Goal: Task Accomplishment & Management: Complete application form

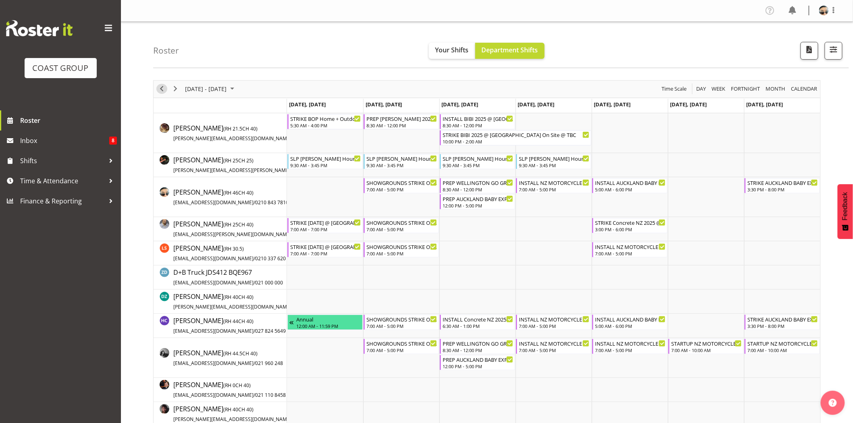
click at [165, 87] on span "Previous" at bounding box center [162, 89] width 10 height 10
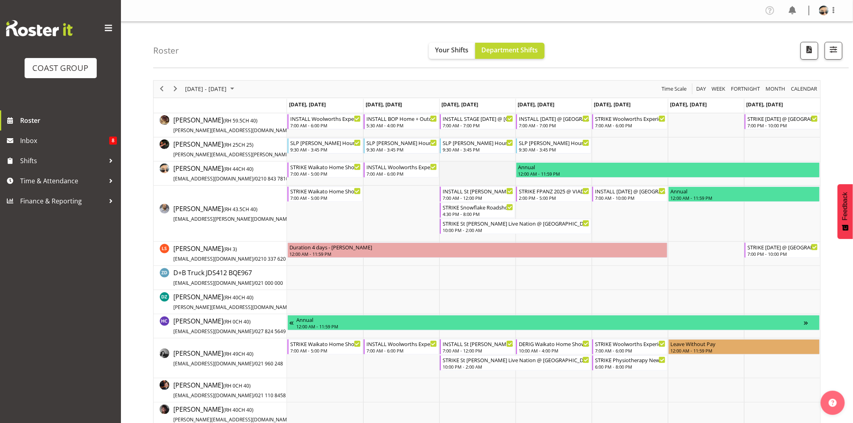
click at [505, 177] on td "Timeline Week of October 7, 2025" at bounding box center [478, 174] width 76 height 24
click at [499, 174] on td "Timeline Week of October 7, 2025" at bounding box center [478, 174] width 76 height 24
click at [474, 124] on div "7:00 AM - 7:00 PM" at bounding box center [478, 125] width 71 height 6
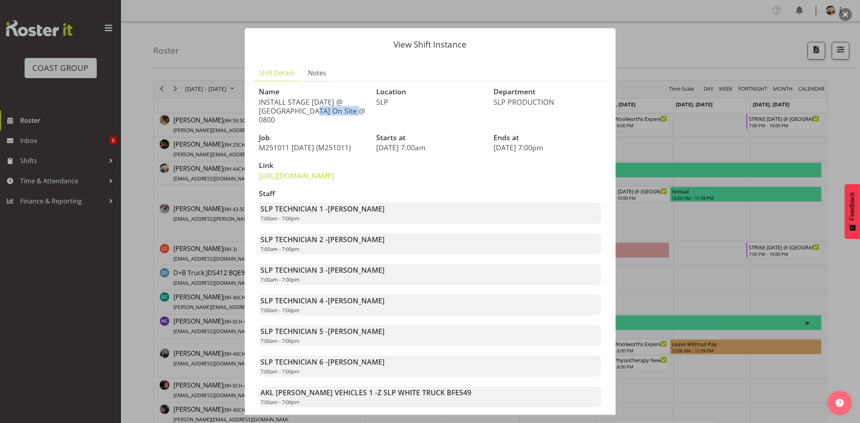
drag, startPoint x: 289, startPoint y: 104, endPoint x: 332, endPoint y: 103, distance: 43.2
click at [332, 103] on p "INSTALL STAGE Diwali 2025 @ Aotea Square On SIte @ 0800" at bounding box center [313, 111] width 108 height 27
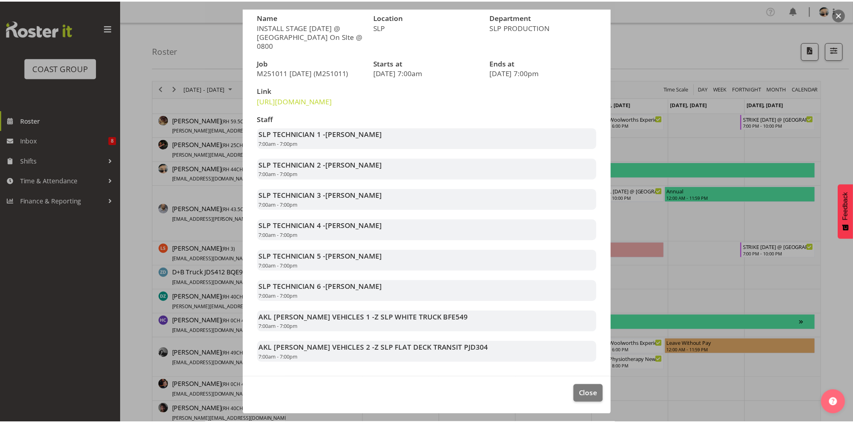
scroll to position [93, 0]
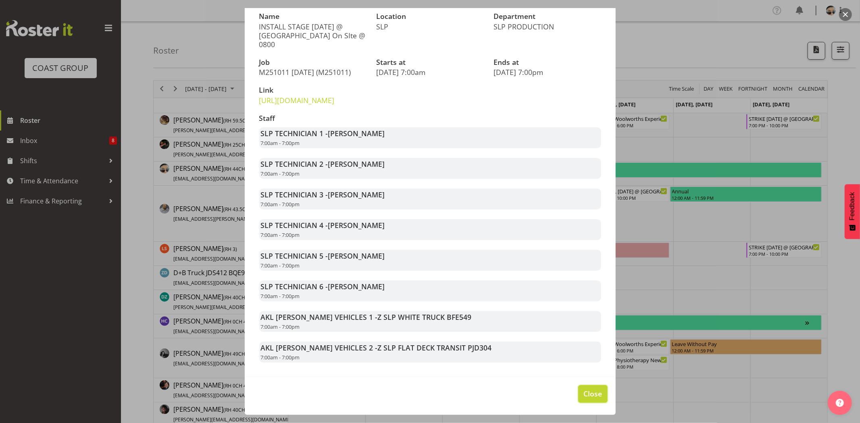
click at [588, 391] on span "Close" at bounding box center [593, 394] width 19 height 10
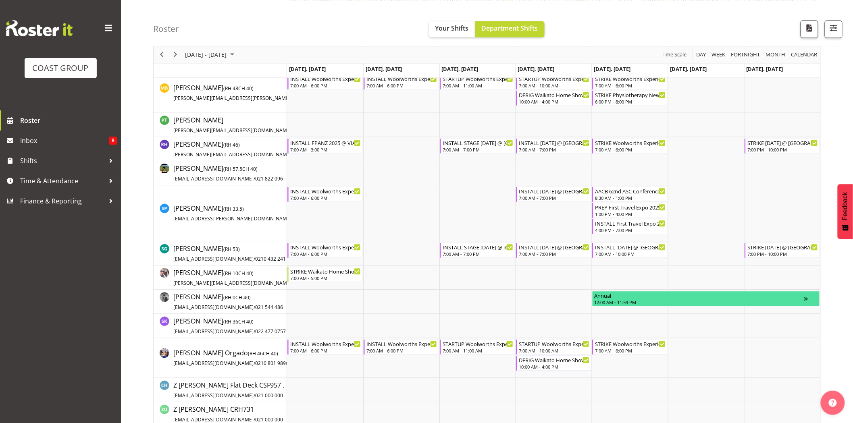
scroll to position [665, 0]
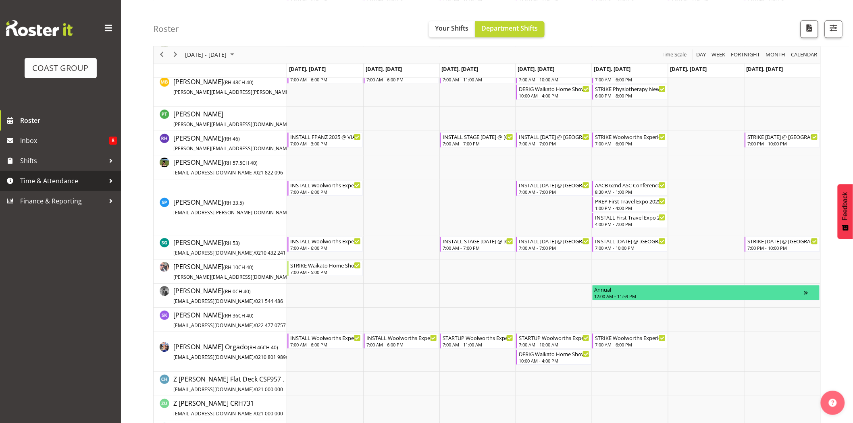
click at [39, 186] on span "Time & Attendance" at bounding box center [62, 181] width 85 height 12
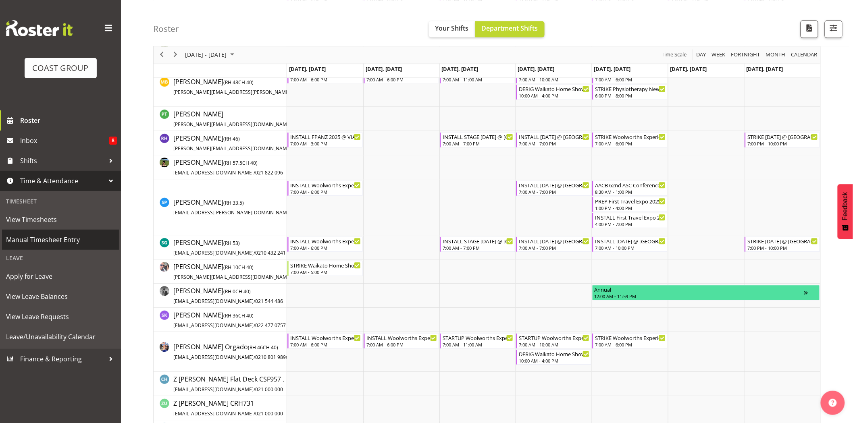
click at [50, 246] on span "Manual Timesheet Entry" at bounding box center [60, 240] width 109 height 12
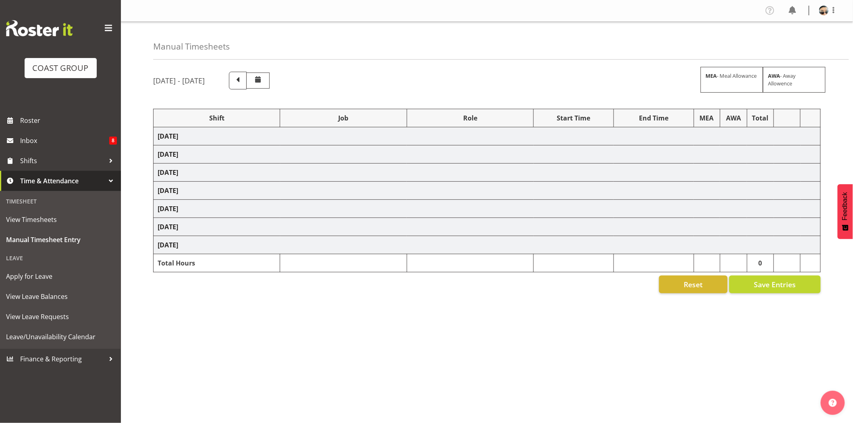
select select "78452"
select select "10280"
select select "72811"
select select "9802"
select select "80832"
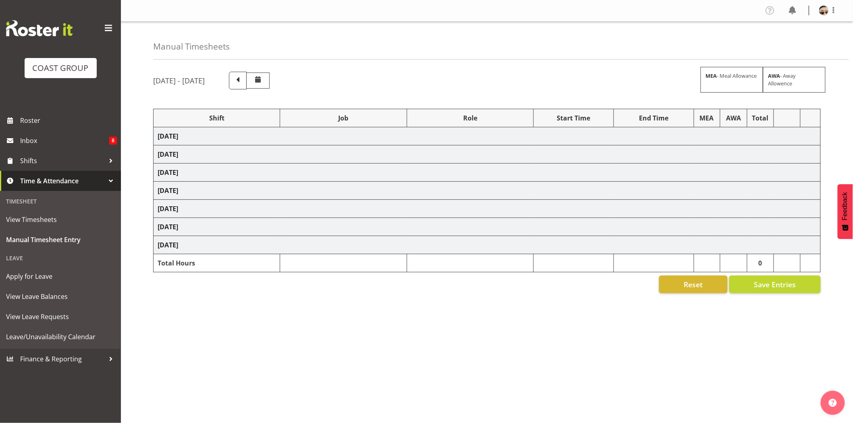
select select "10547"
select select "72811"
select select "9802"
select select "74392"
select select "9942"
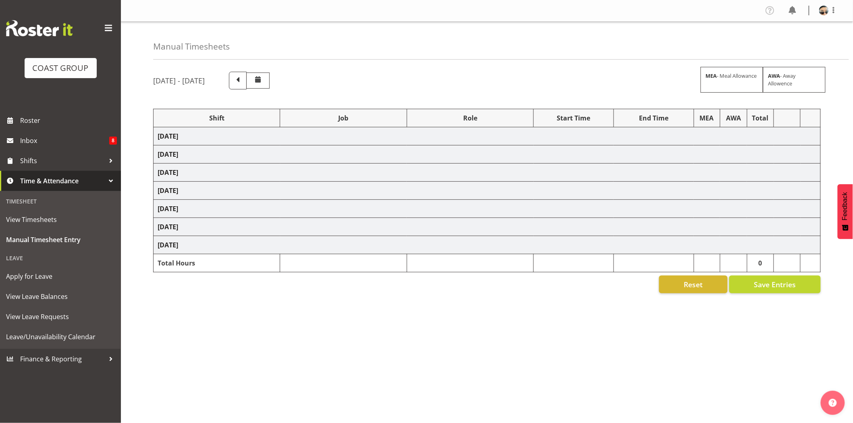
select select "79707"
select select "10453"
select select "77482"
select select "10165"
select select "72811"
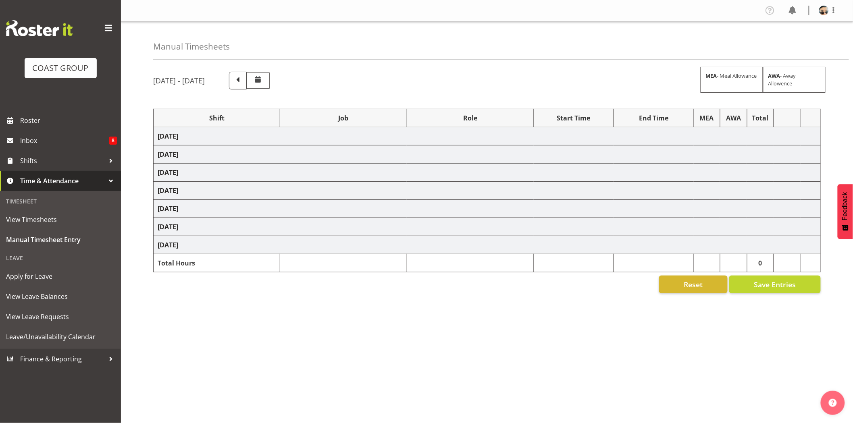
select select "9802"
select select "74313"
select select "9928"
select select "66173"
select select "9156"
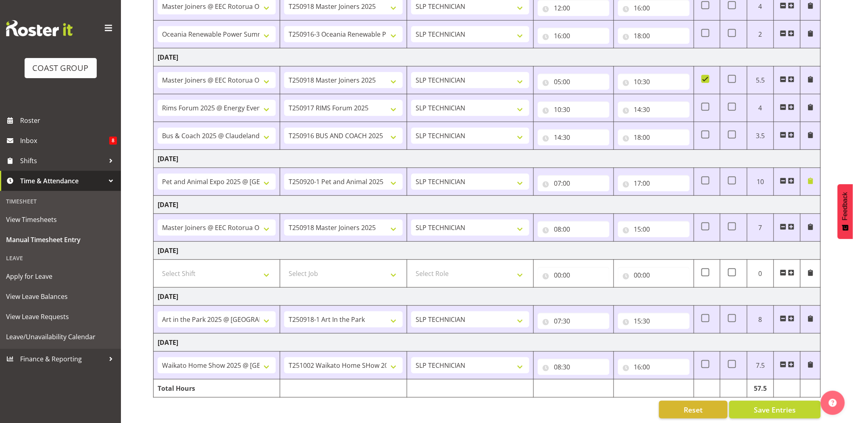
scroll to position [190, 0]
